Goal: Task Accomplishment & Management: Use online tool/utility

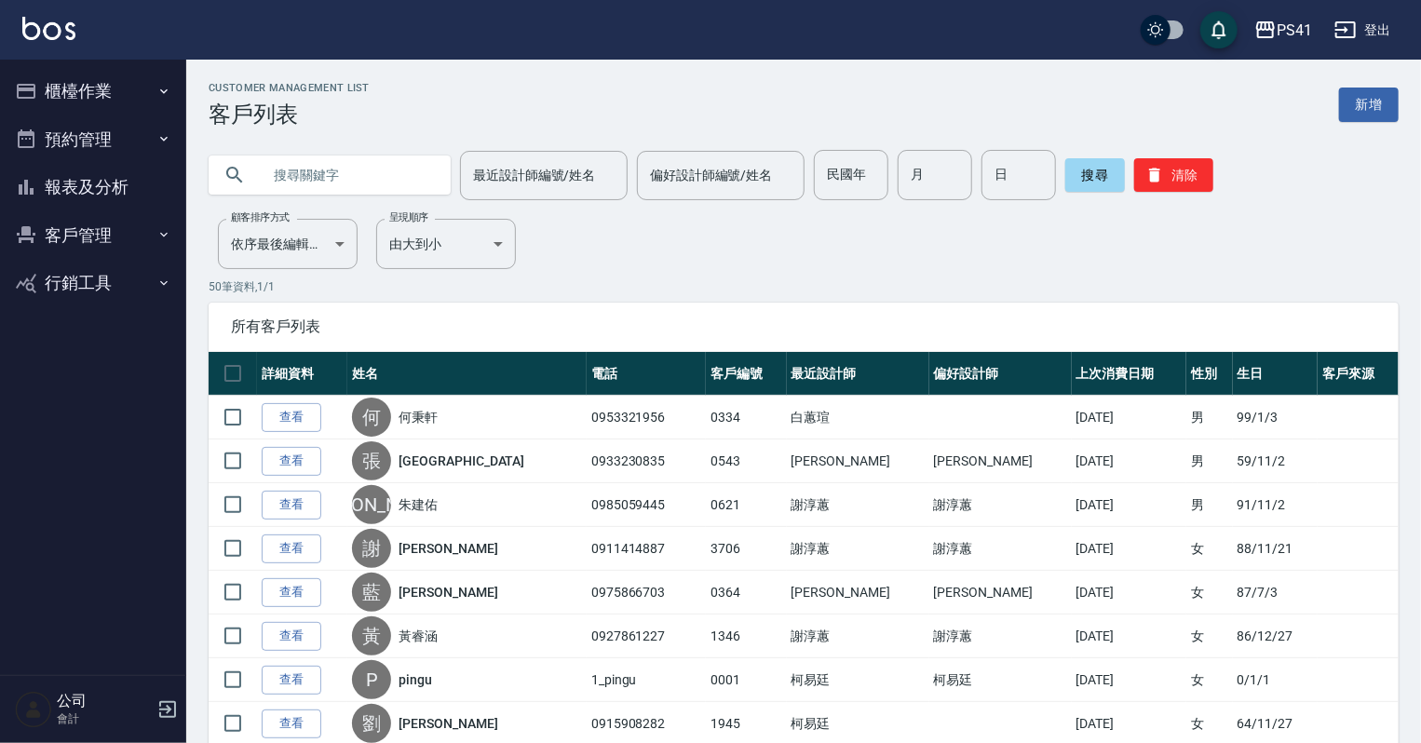
click at [93, 105] on button "櫃檯作業" at bounding box center [92, 91] width 171 height 48
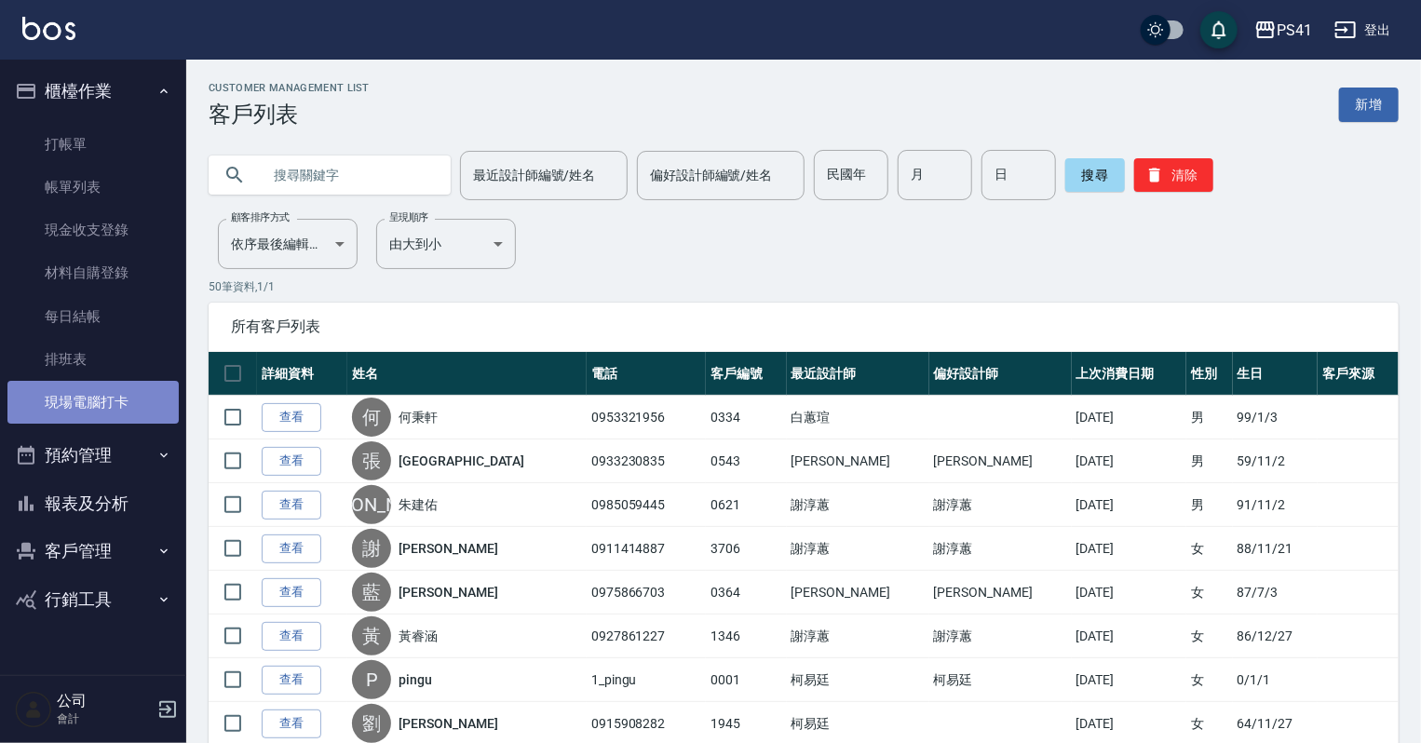
click at [89, 395] on link "現場電腦打卡" at bounding box center [92, 402] width 171 height 43
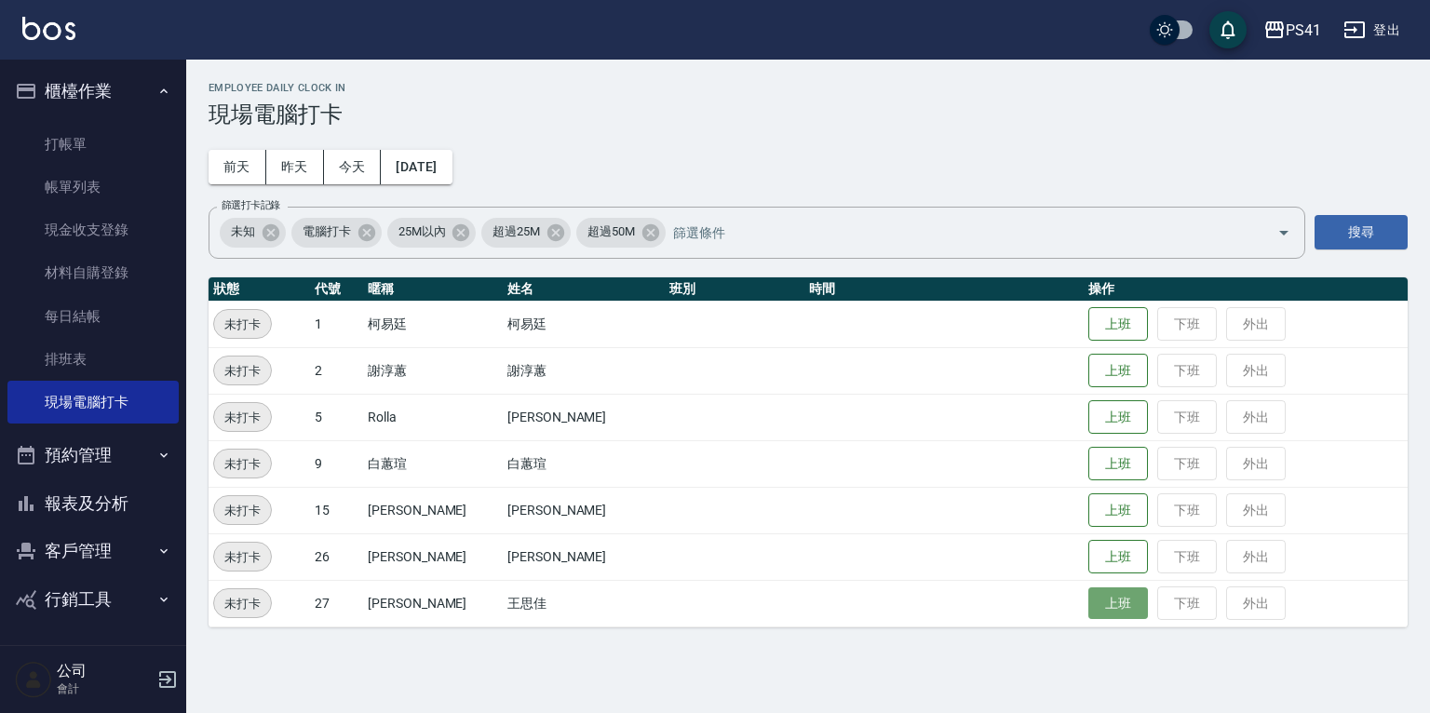
click at [1111, 608] on button "上班" at bounding box center [1118, 604] width 60 height 33
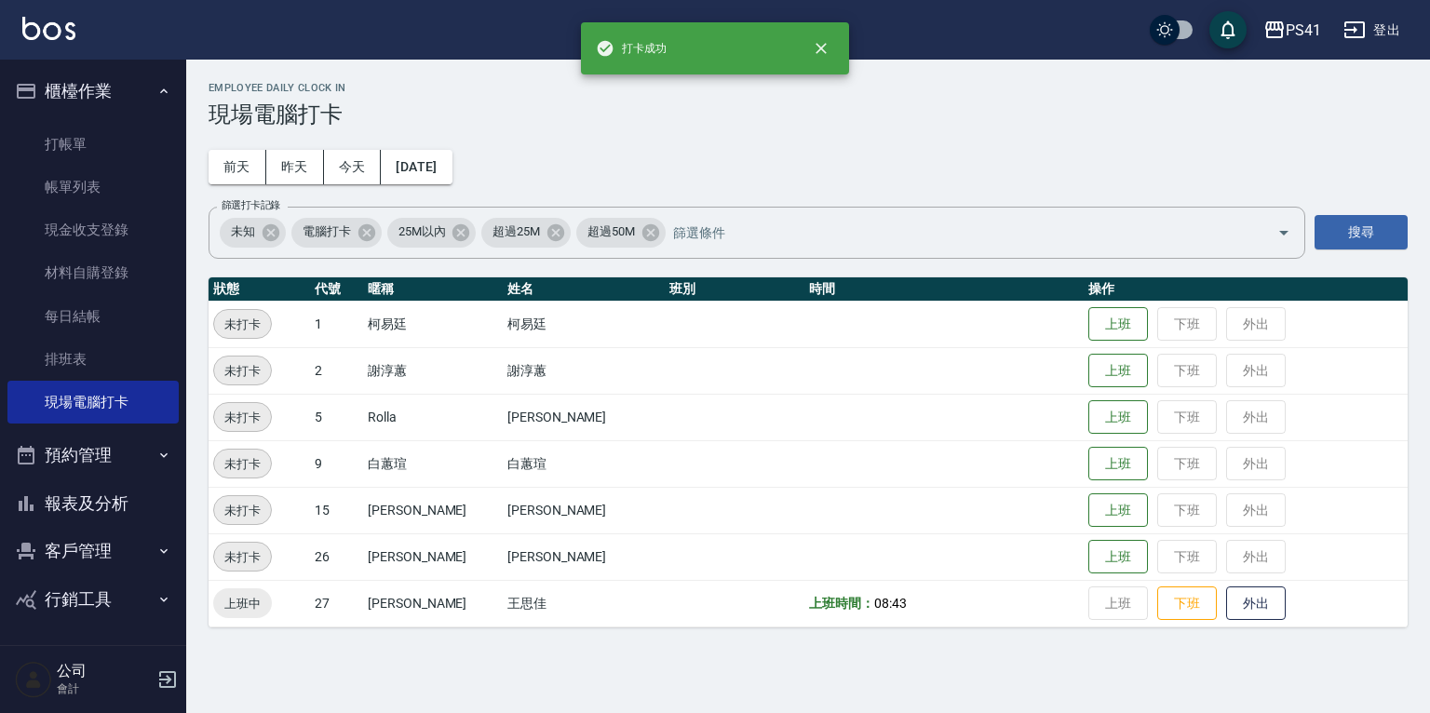
click at [138, 504] on button "報表及分析" at bounding box center [92, 504] width 171 height 48
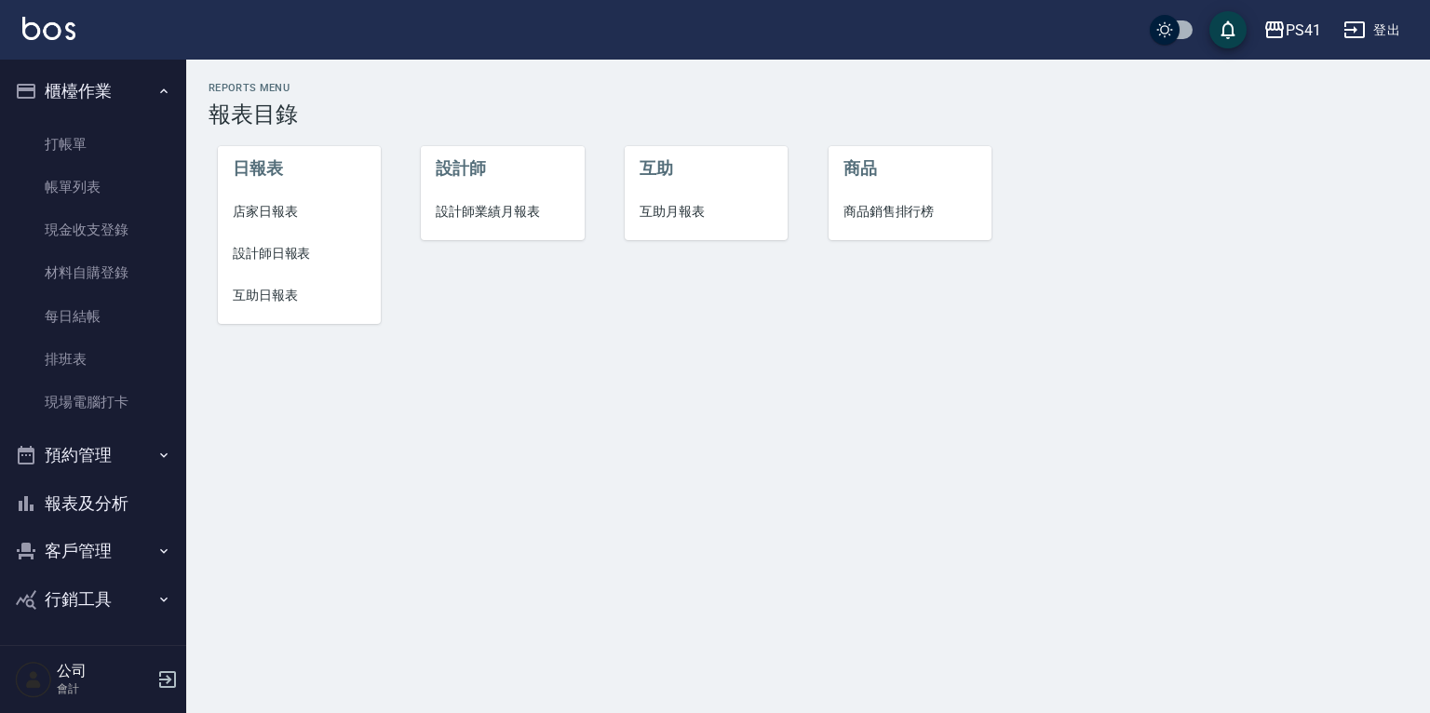
click at [270, 307] on li "互助日報表" at bounding box center [299, 296] width 163 height 42
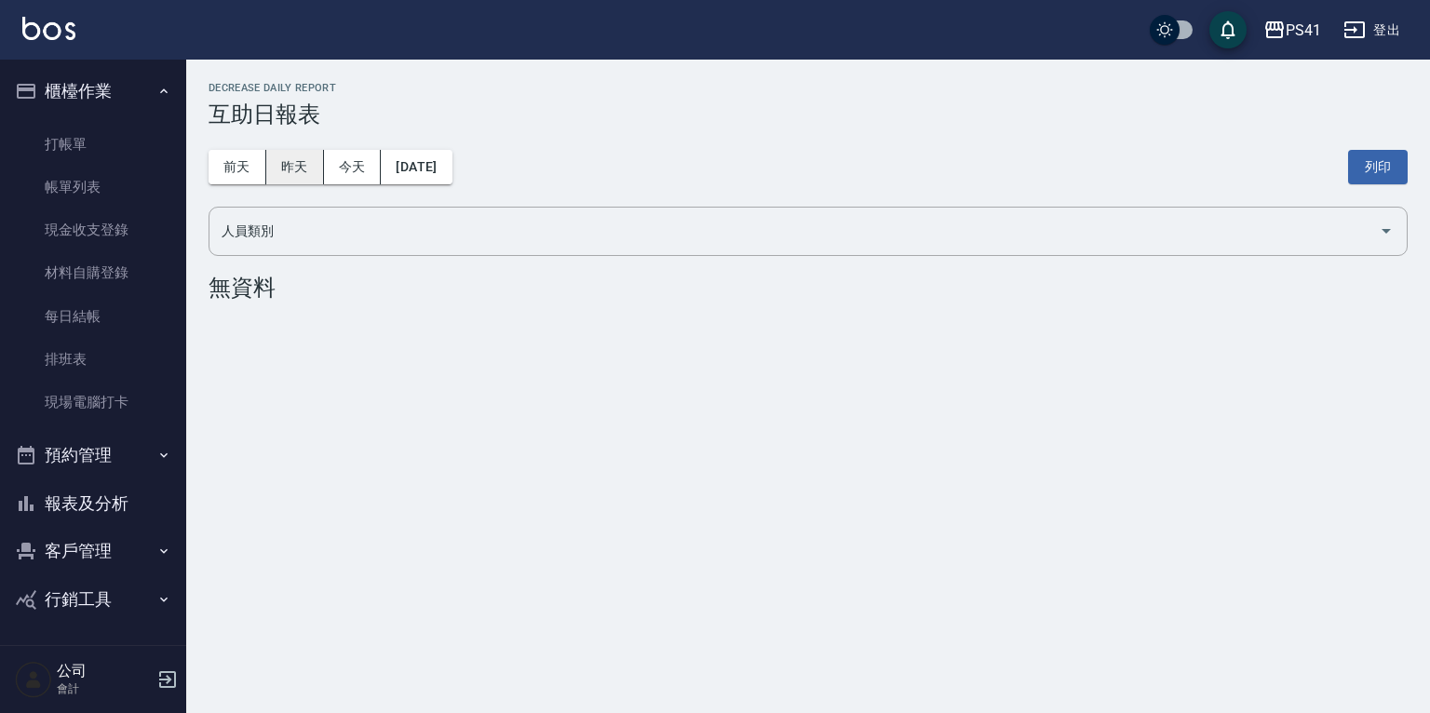
click at [287, 173] on button "昨天" at bounding box center [295, 167] width 58 height 34
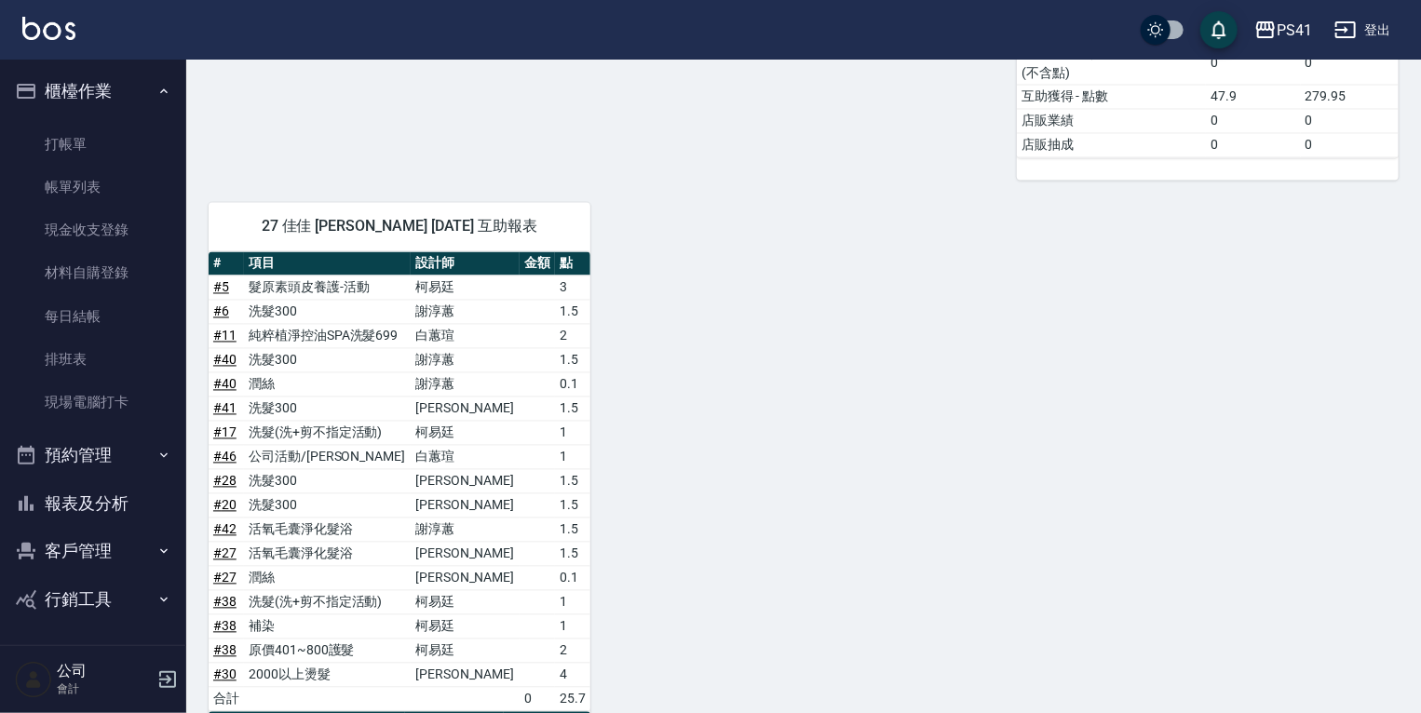
scroll to position [1846, 0]
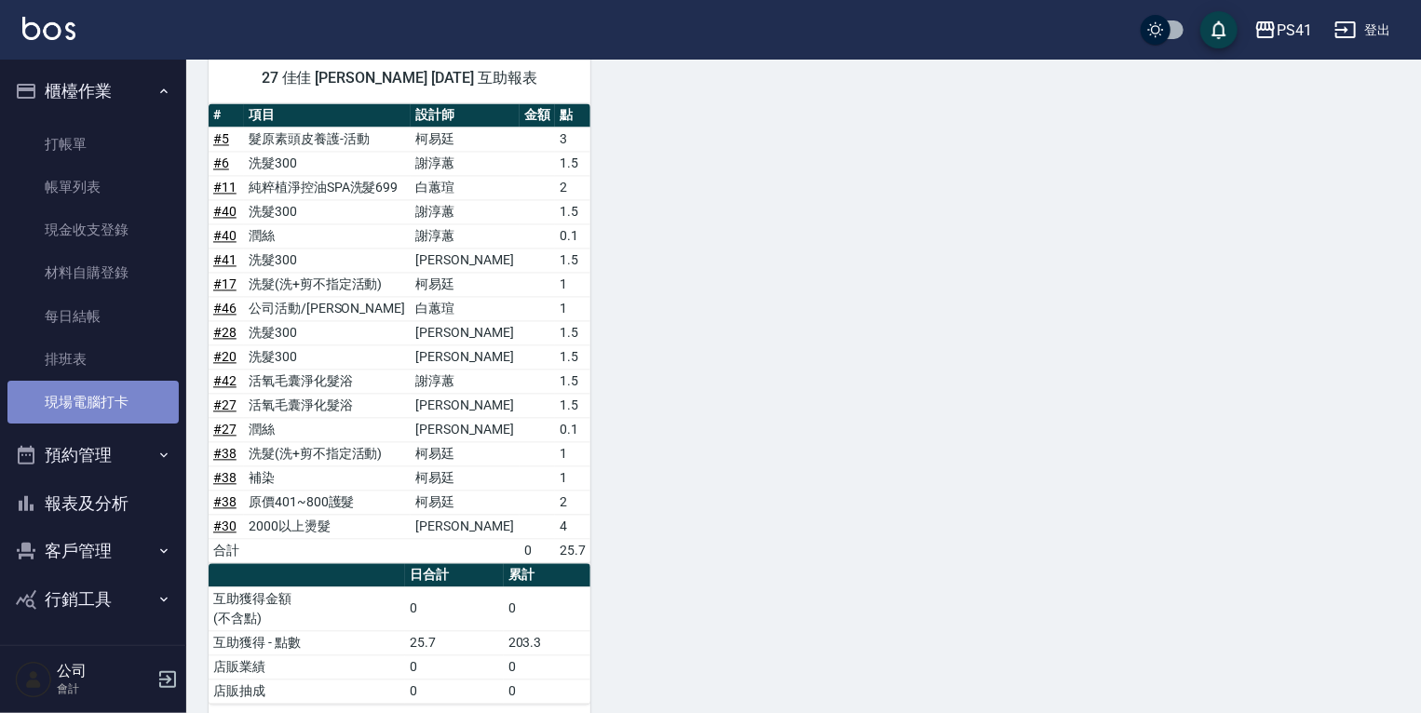
click at [85, 415] on link "現場電腦打卡" at bounding box center [92, 402] width 171 height 43
